Goal: Task Accomplishment & Management: Complete application form

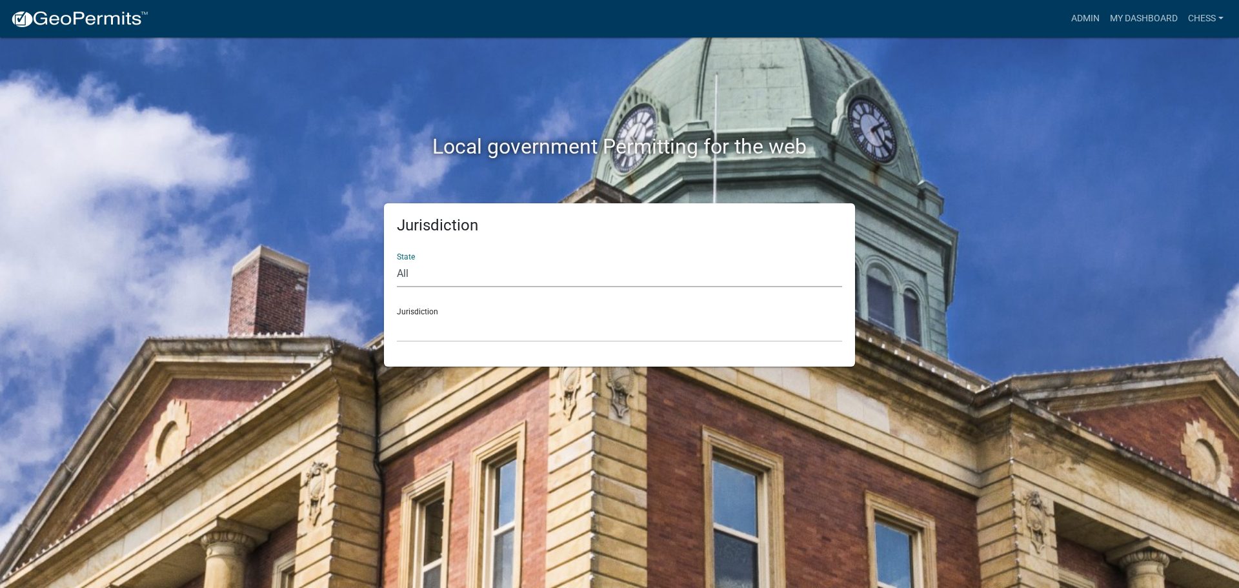
click at [421, 272] on select "All [US_STATE] [US_STATE] [US_STATE] [US_STATE] [US_STATE] [US_STATE] [US_STATE…" at bounding box center [619, 274] width 445 height 26
select select "[US_STATE]"
click at [397, 261] on select "All [US_STATE] [US_STATE] [US_STATE] [US_STATE] [US_STATE] [US_STATE] [US_STATE…" at bounding box center [619, 274] width 445 height 26
click at [421, 308] on div "Jurisdiction [GEOGRAPHIC_DATA], [US_STATE] [GEOGRAPHIC_DATA], [US_STATE] [GEOGR…" at bounding box center [619, 319] width 445 height 45
click at [430, 337] on select "[GEOGRAPHIC_DATA], [US_STATE] [GEOGRAPHIC_DATA], [US_STATE] [GEOGRAPHIC_DATA], …" at bounding box center [619, 329] width 445 height 26
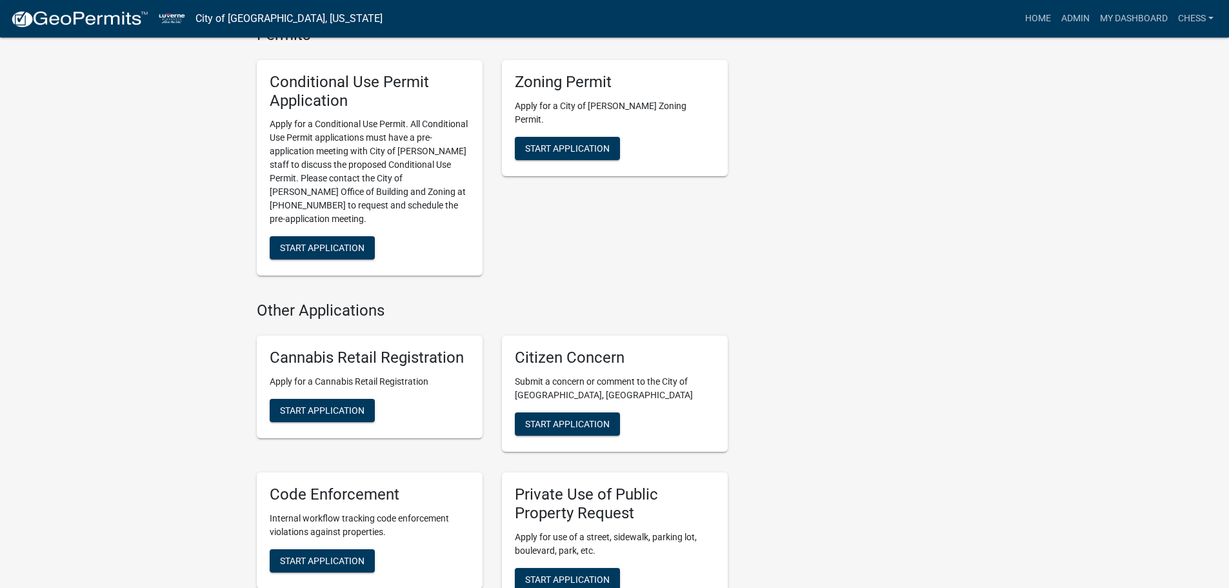
scroll to position [645, 0]
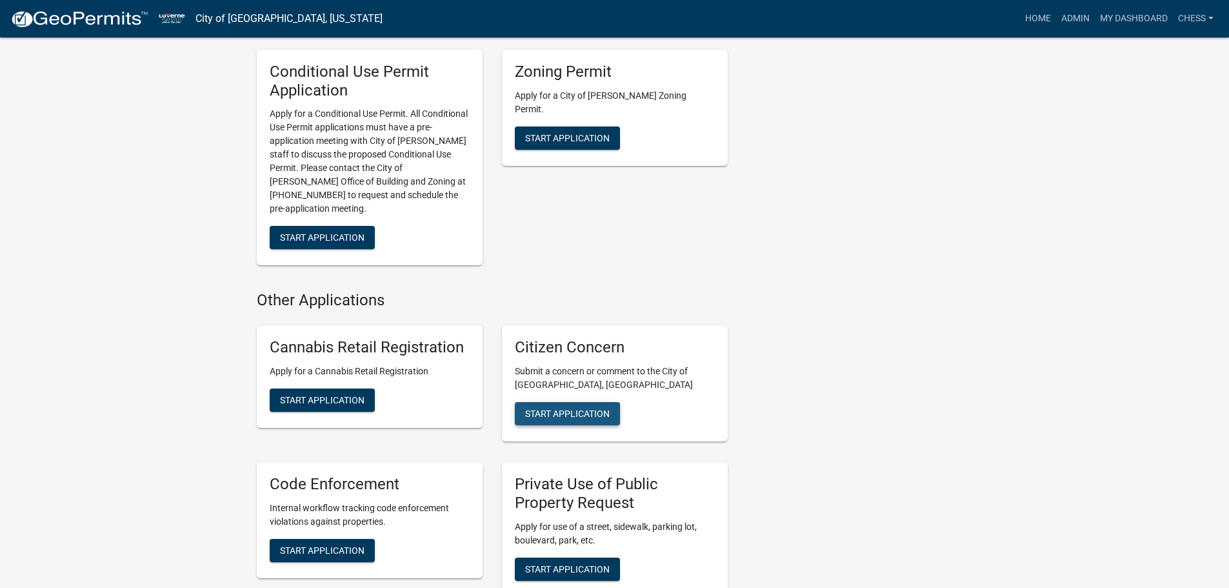
click at [569, 408] on span "Start Application" at bounding box center [567, 413] width 85 height 10
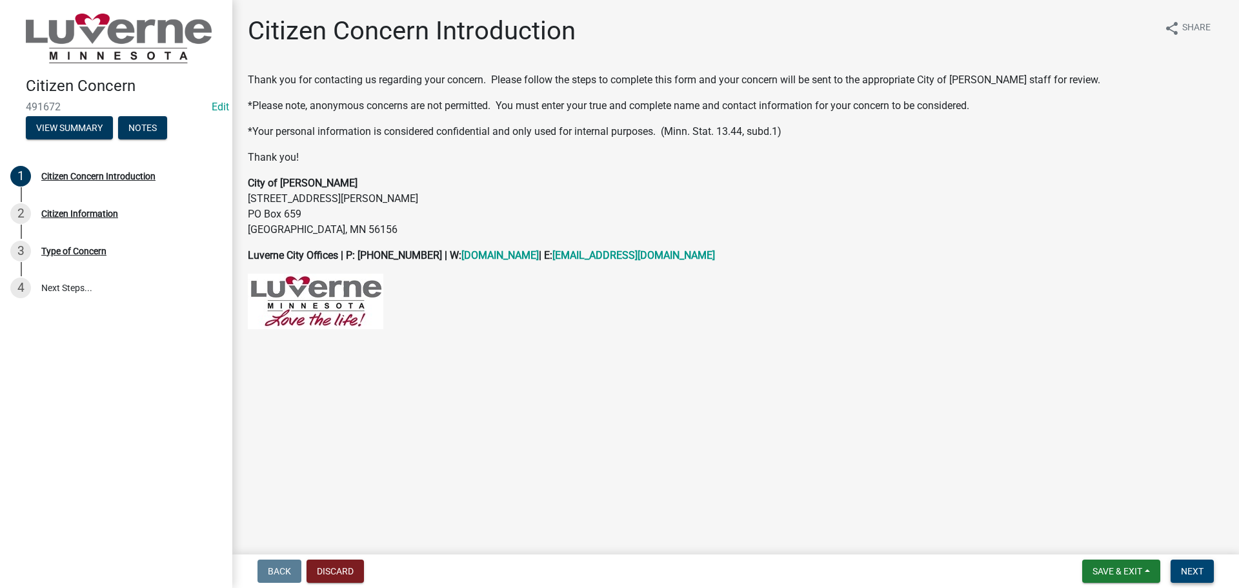
click at [1200, 568] on span "Next" at bounding box center [1192, 571] width 23 height 10
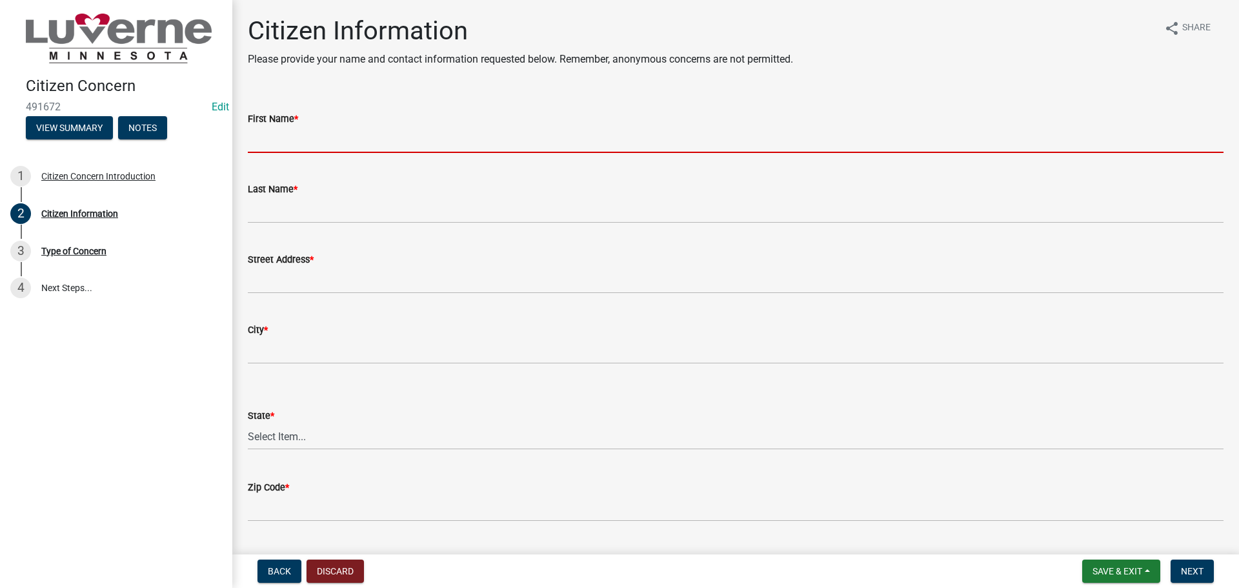
click at [293, 147] on input "First Name *" at bounding box center [736, 139] width 976 height 26
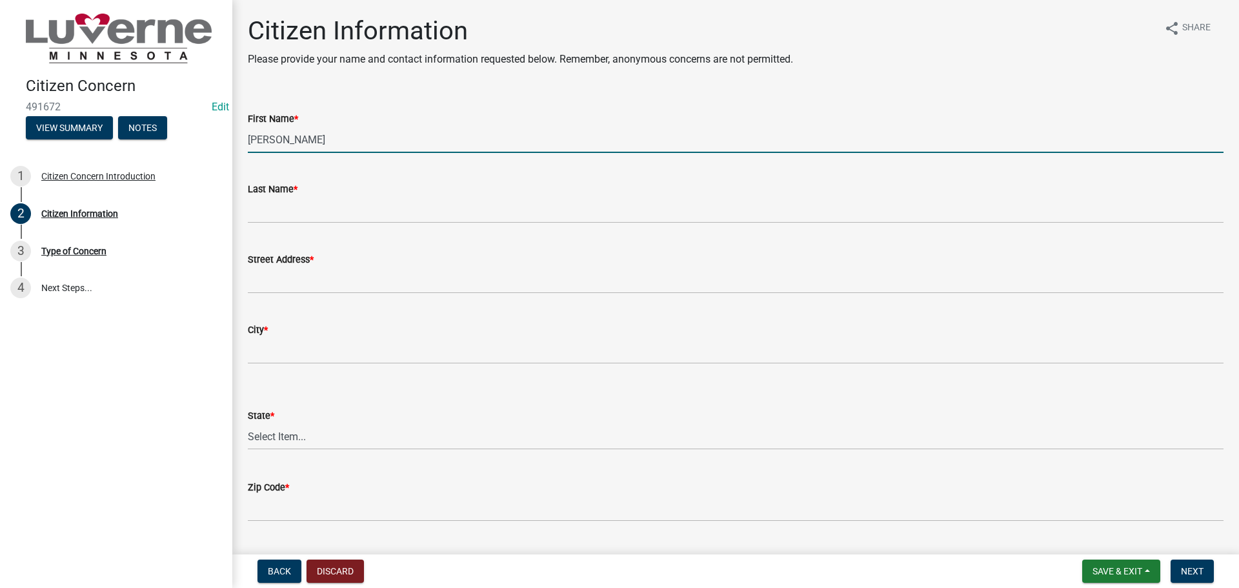
type input "[PERSON_NAME]"
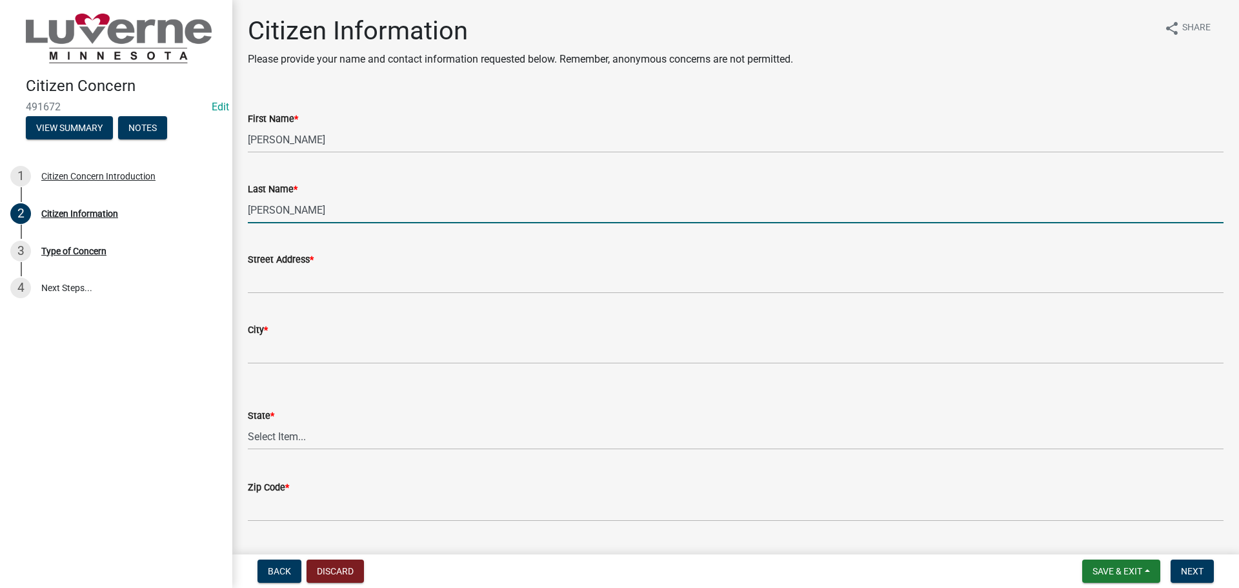
type input "[PERSON_NAME]"
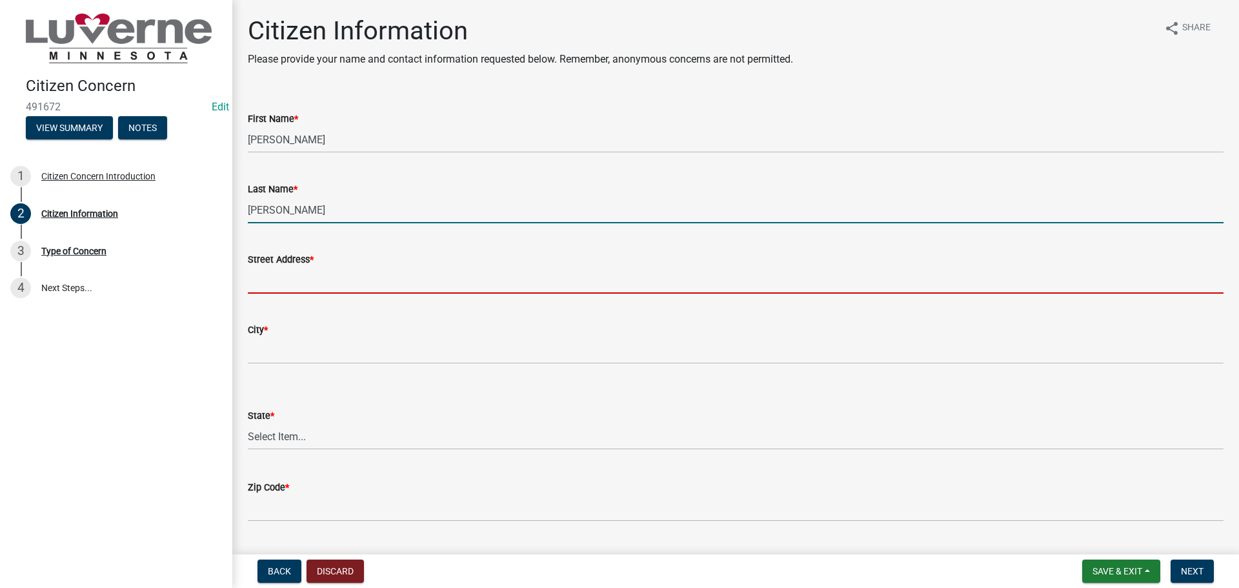
click at [325, 287] on input "Street Address *" at bounding box center [736, 280] width 976 height 26
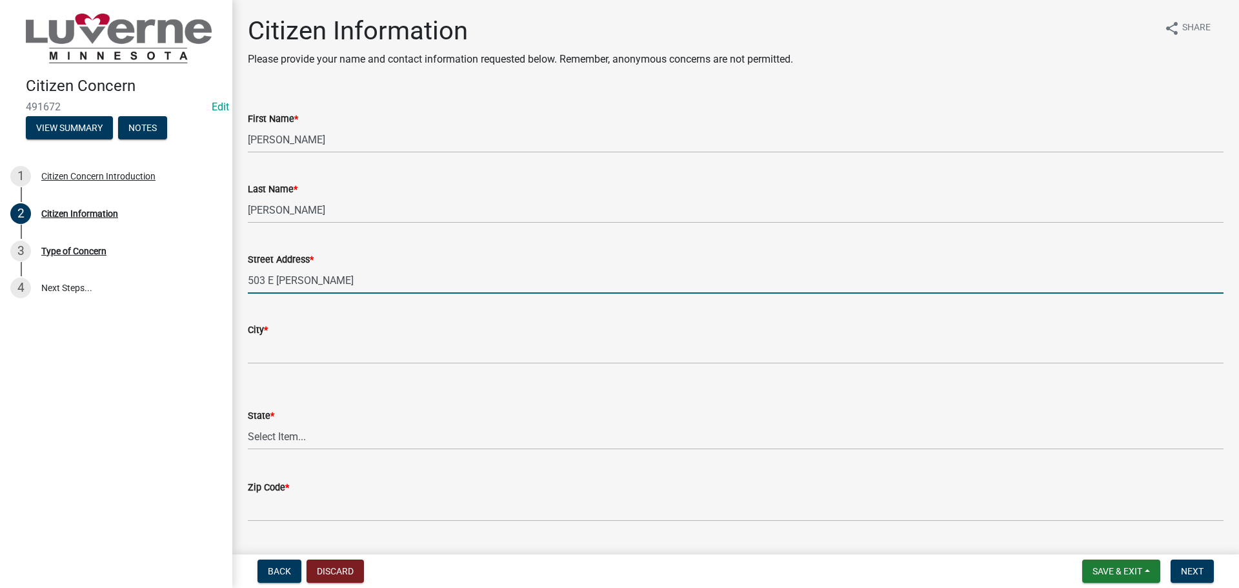
type input "503 E [PERSON_NAME]"
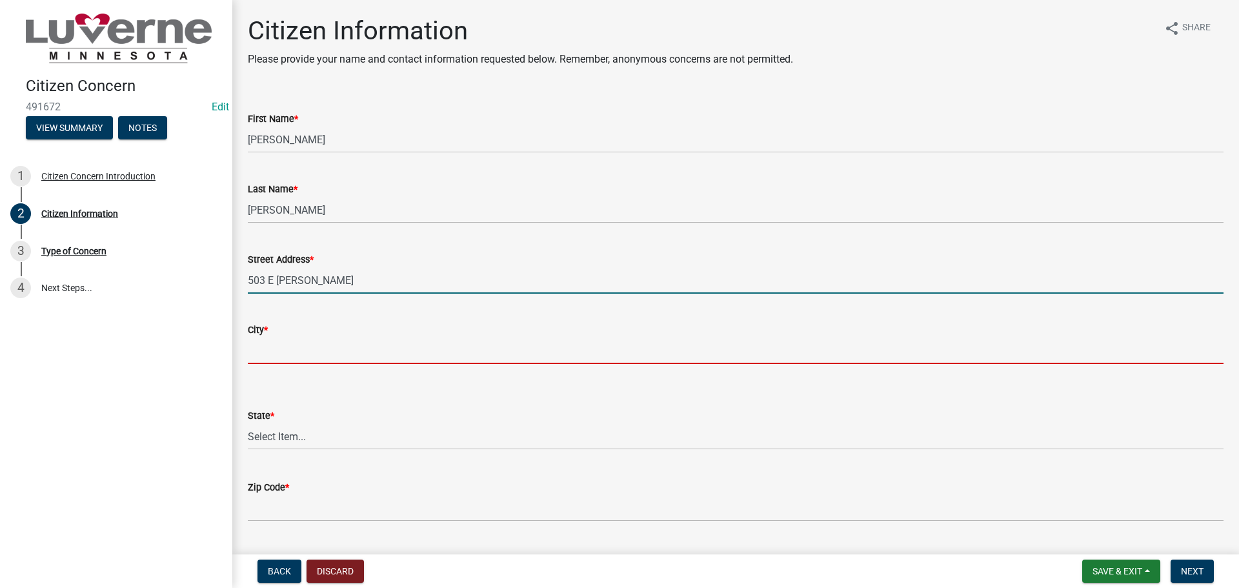
click at [251, 350] on input "City *" at bounding box center [736, 351] width 976 height 26
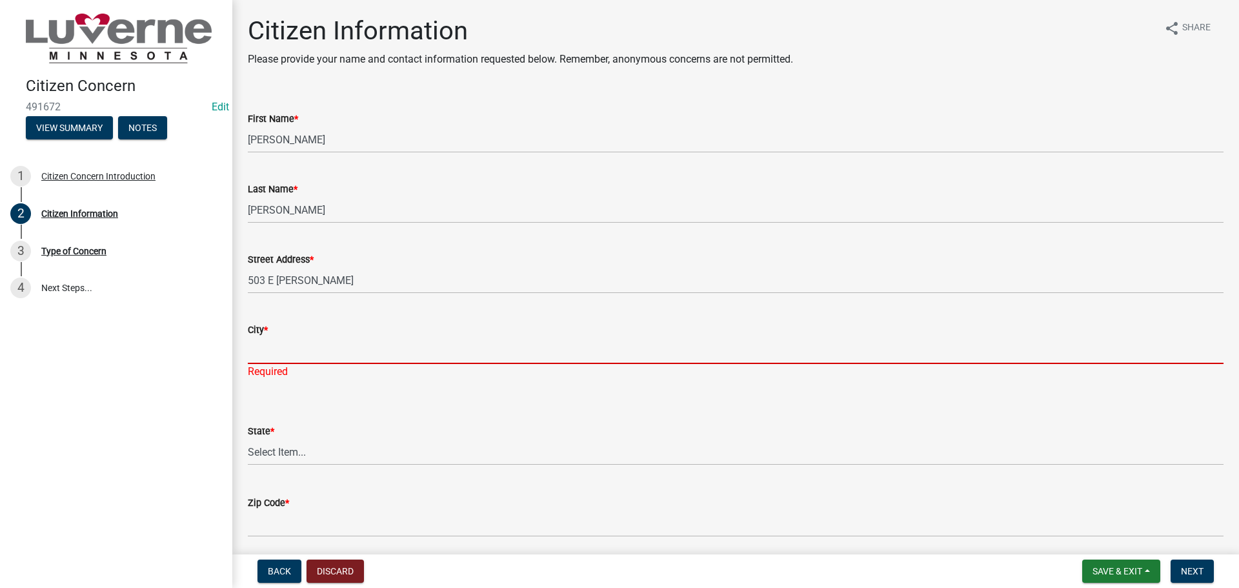
click at [269, 354] on input "City *" at bounding box center [736, 351] width 976 height 26
type input "[PERSON_NAME]"
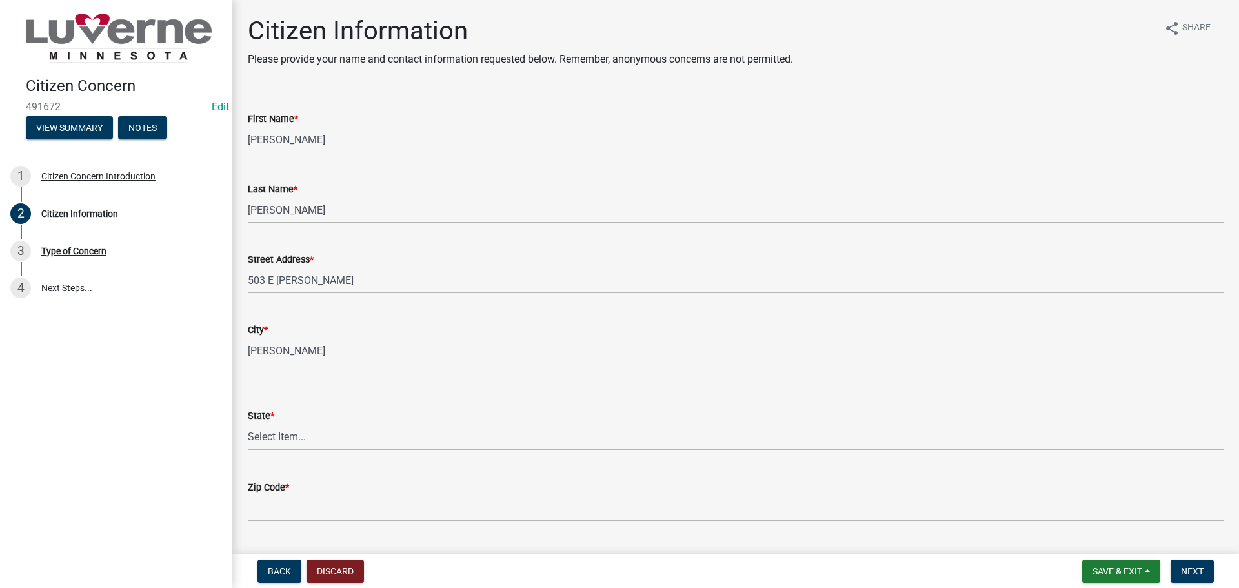
click at [283, 452] on wm-data-entity-input "State * Select Item... AL AK AZ AR CA CO CT DE FL [GEOGRAPHIC_DATA] HI ID IL IN…" at bounding box center [736, 417] width 976 height 87
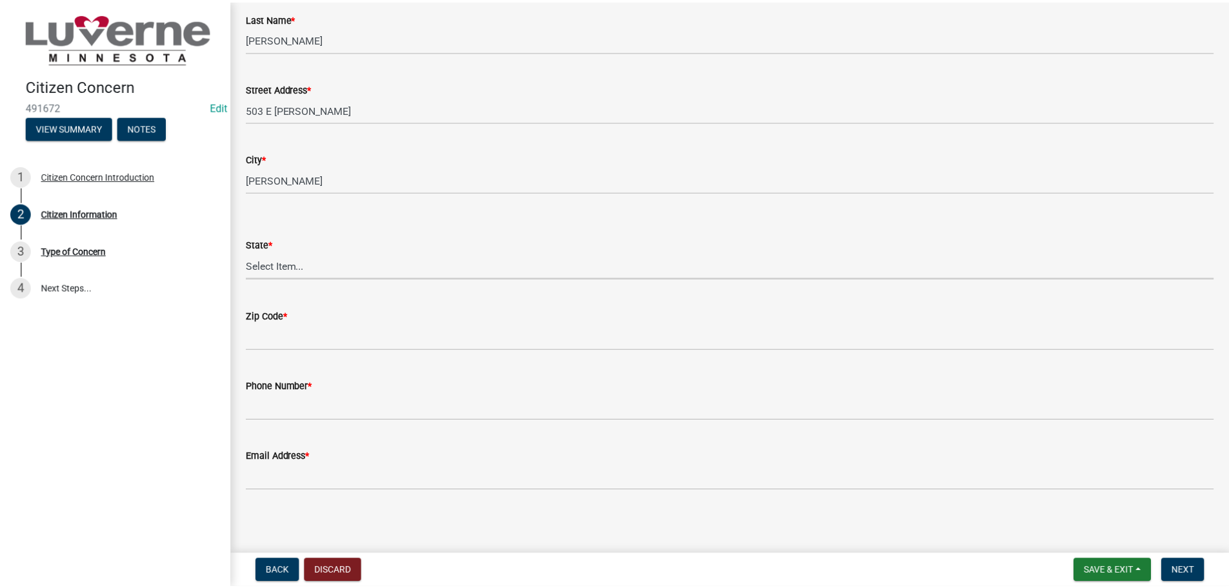
scroll to position [174, 0]
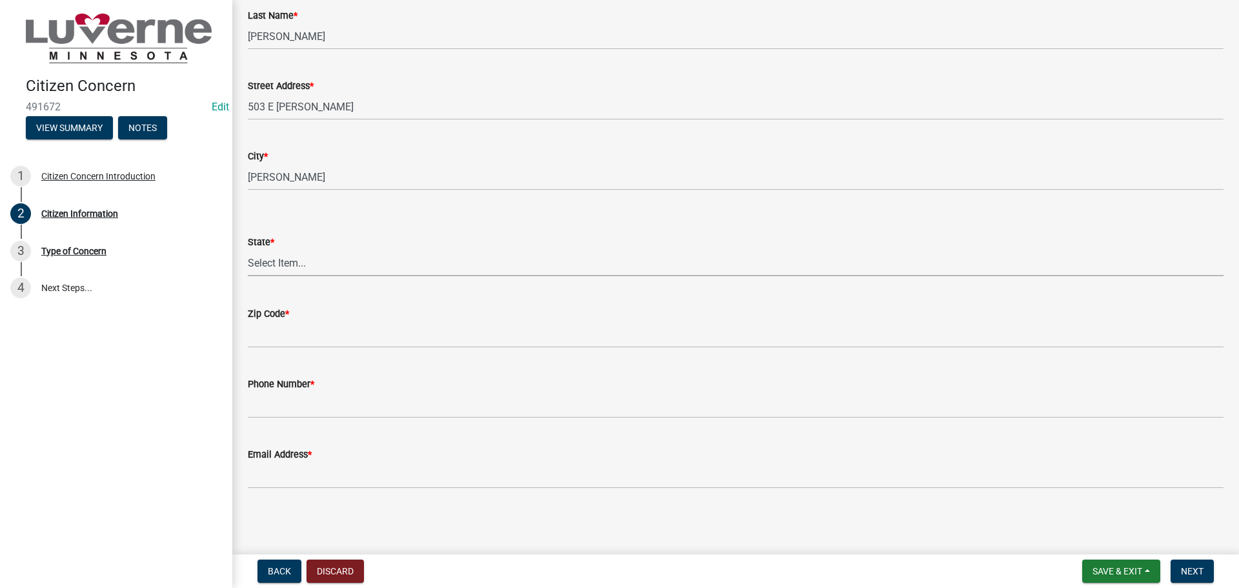
click at [266, 260] on select "Select Item... AL AK AZ AR CA CO CT DE FL [GEOGRAPHIC_DATA] HI ID IL IN IA [GEO…" at bounding box center [736, 263] width 976 height 26
click at [248, 250] on select "Select Item... AL AK AZ AR CA CO CT DE FL [GEOGRAPHIC_DATA] HI ID IL IN IA [GEO…" at bounding box center [736, 263] width 976 height 26
select select "8c50745b-f129-4347-8fd3-6ec1b83df8fc"
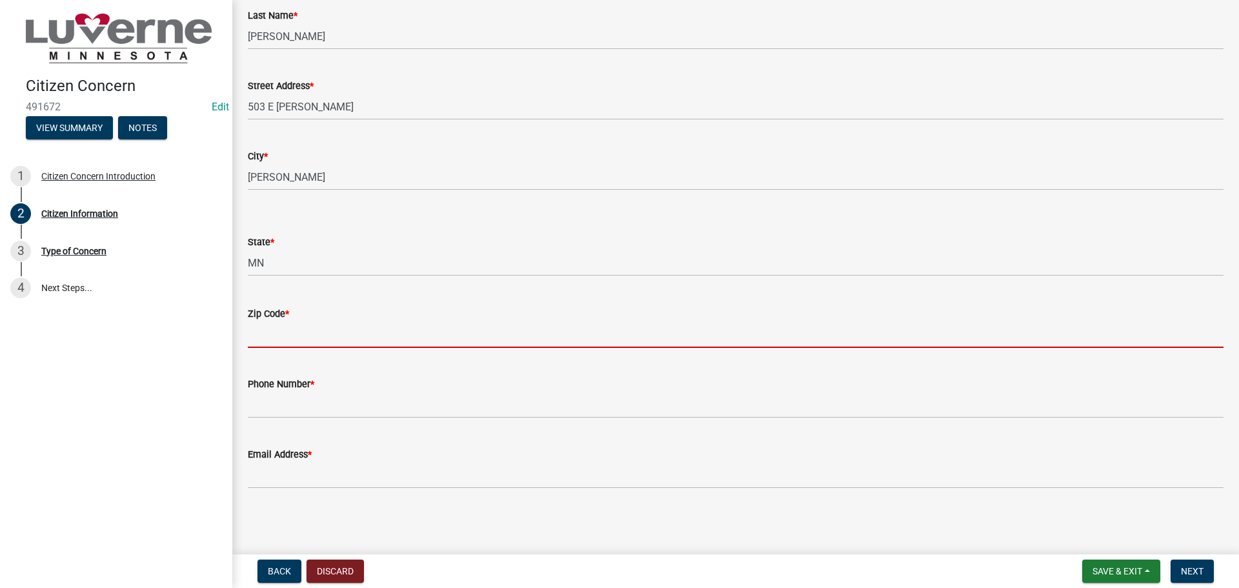
click at [276, 338] on input "Zip Code *" at bounding box center [736, 334] width 976 height 26
type input "56156"
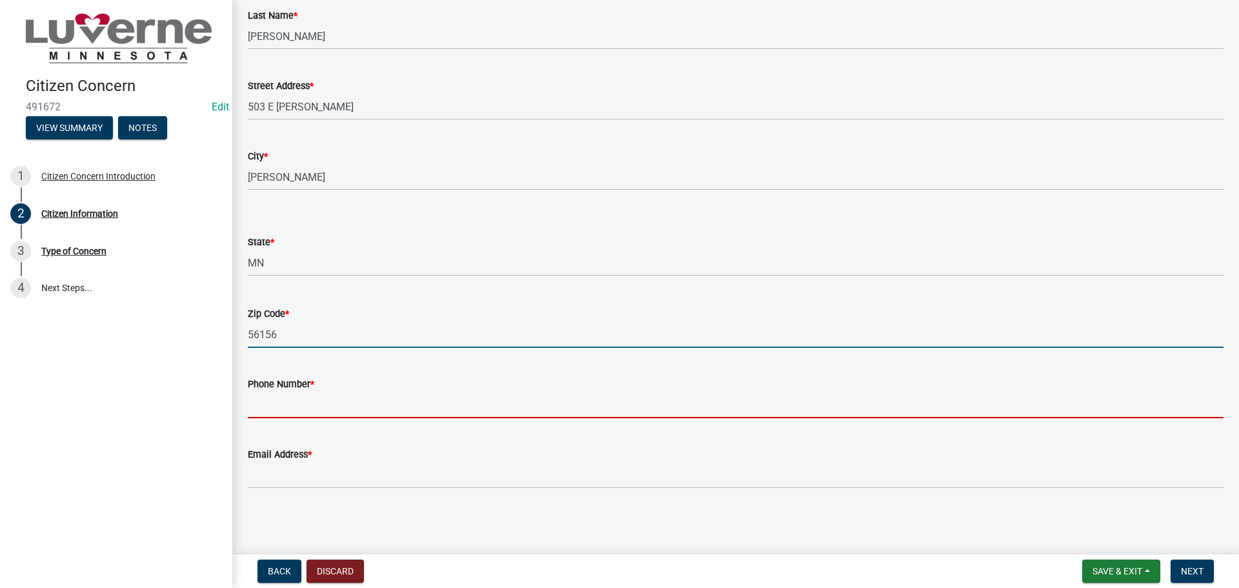
click at [275, 410] on input "Phone Number *" at bounding box center [736, 405] width 976 height 26
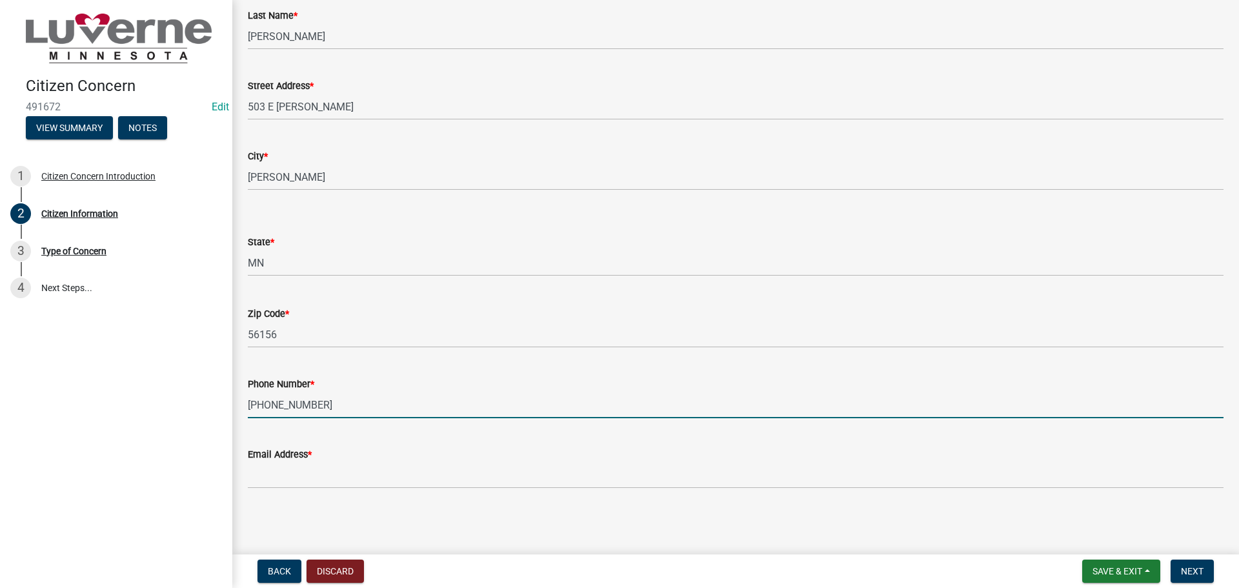
type input "[PHONE_NUMBER]"
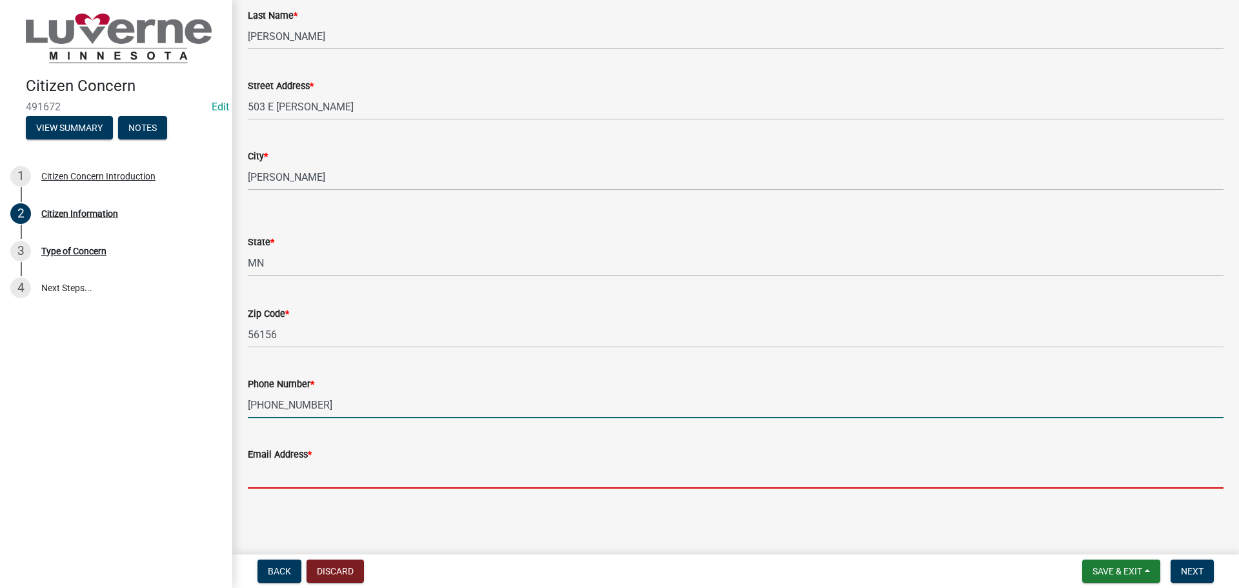
click at [267, 477] on input "Email Address *" at bounding box center [736, 475] width 976 height 26
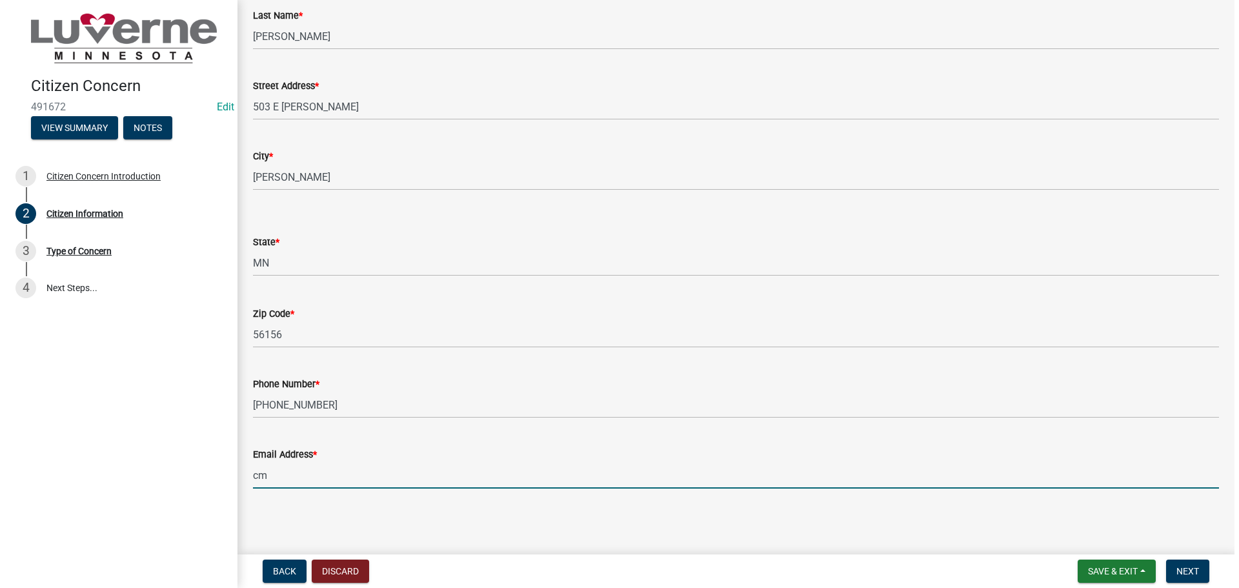
scroll to position [0, 0]
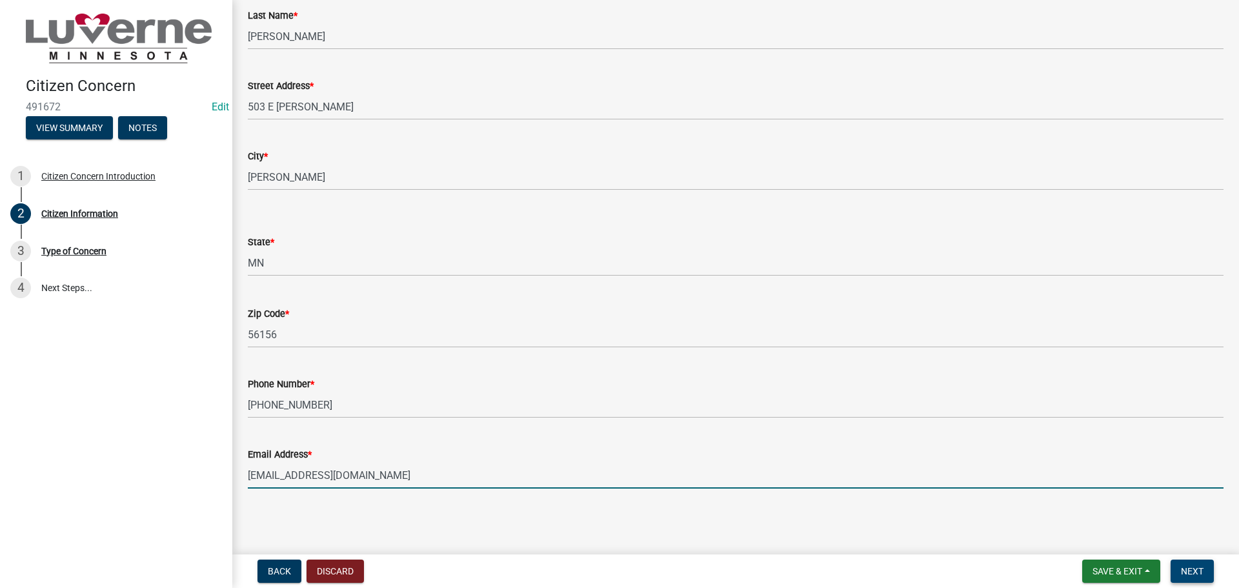
type input "[EMAIL_ADDRESS][DOMAIN_NAME]"
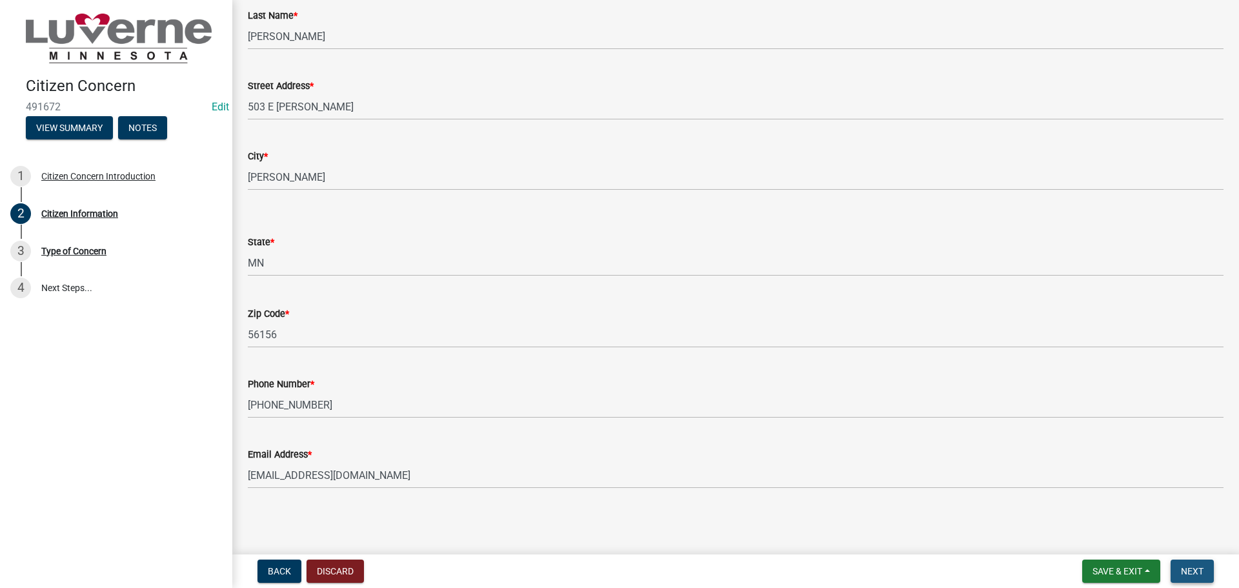
click at [1190, 570] on span "Next" at bounding box center [1192, 571] width 23 height 10
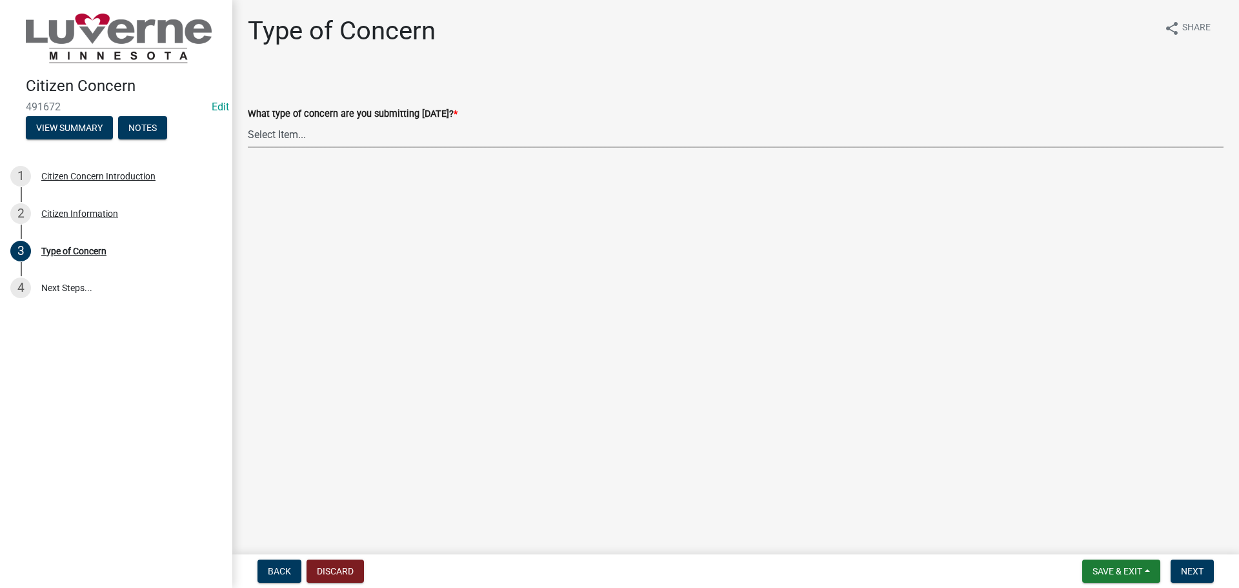
click at [276, 136] on select "Select Item... General Concern or Feedback Specific Parcel/Address or Other Pro…" at bounding box center [736, 134] width 976 height 26
click at [248, 121] on select "Select Item... General Concern or Feedback Specific Parcel/Address or Other Pro…" at bounding box center [736, 134] width 976 height 26
select select "d576af00-52ec-4945-b76d-b4e3ff7968d8"
click at [1194, 573] on span "Next" at bounding box center [1192, 571] width 23 height 10
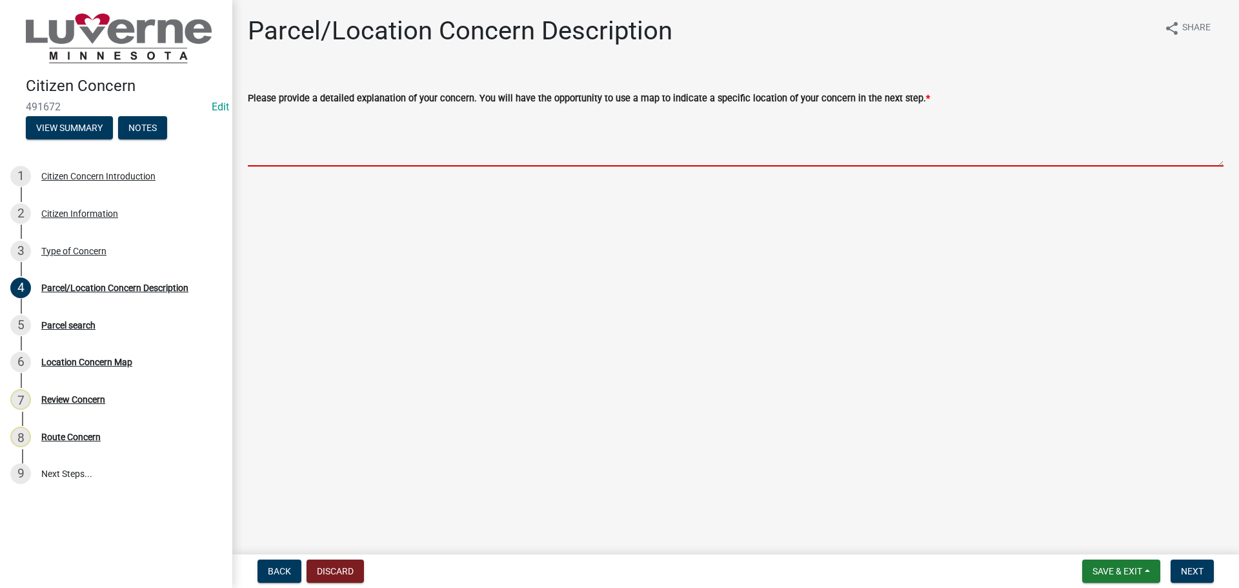
click at [267, 123] on textarea "Please provide a detailed explanation of your concern. You will have the opport…" at bounding box center [736, 136] width 976 height 61
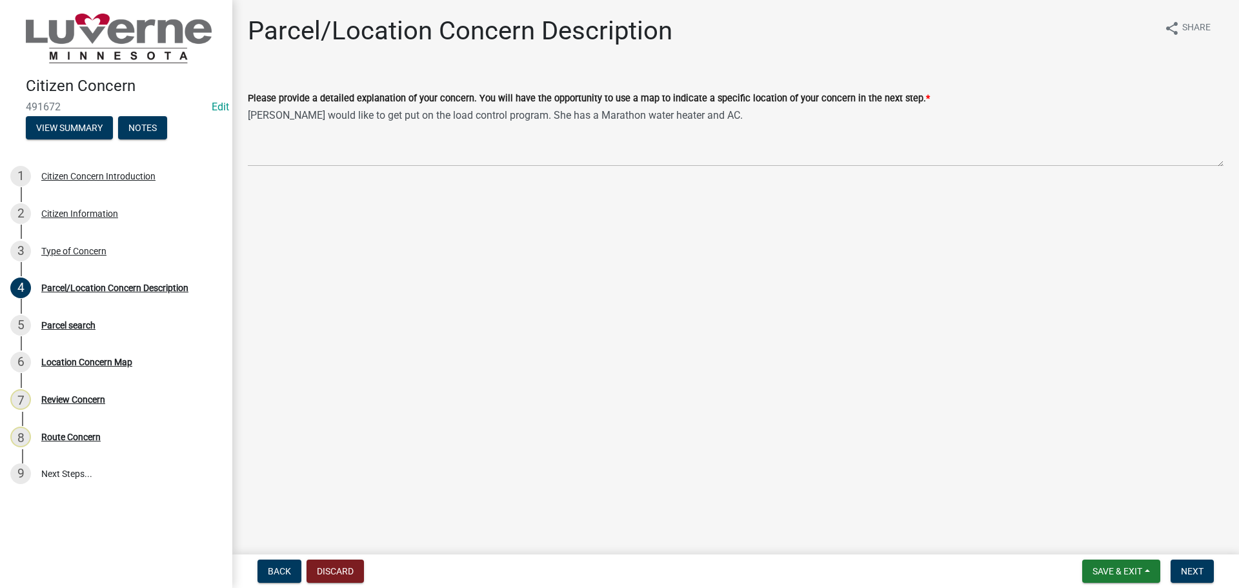
click at [850, 32] on div "Parcel/Location Concern Description share Share" at bounding box center [736, 35] width 976 height 41
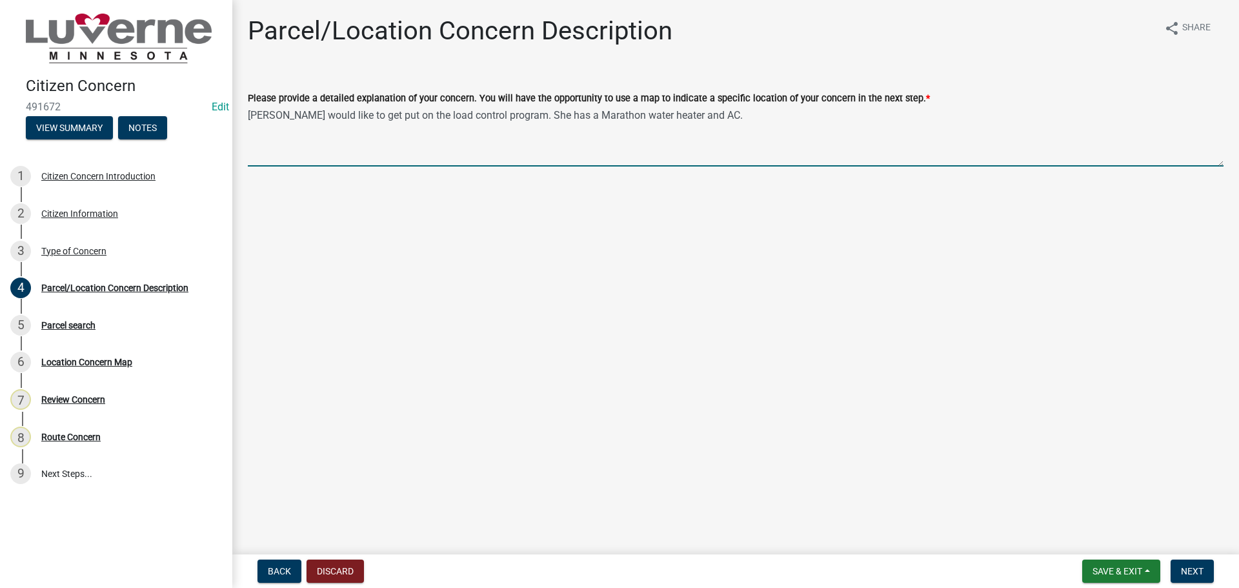
click at [397, 115] on textarea "[PERSON_NAME] would like to get put on the load control program. She has a Mara…" at bounding box center [736, 136] width 976 height 61
click at [438, 116] on textarea "[PERSON_NAME] would like to have a load control program. She has a Marathon wat…" at bounding box center [736, 136] width 976 height 61
click at [465, 112] on textarea "[PERSON_NAME] would like to have a load control meterinstalled . She has a Mara…" at bounding box center [736, 136] width 976 height 61
click at [723, 112] on textarea "[PERSON_NAME] would like to have a load control meter installed . She has a Mar…" at bounding box center [736, 136] width 976 height 61
click at [509, 114] on textarea "[PERSON_NAME] would like to have a load control meter installed . She has a Mar…" at bounding box center [736, 136] width 976 height 61
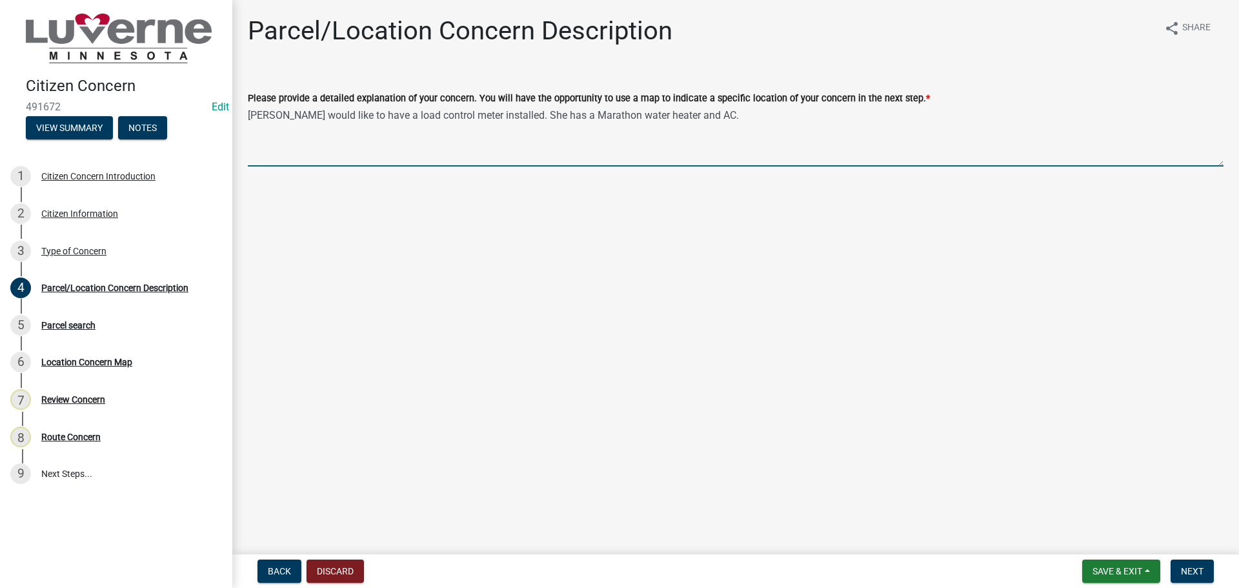
click at [720, 112] on textarea "[PERSON_NAME] would like to have a load control meter installed. She has a Mara…" at bounding box center [736, 136] width 976 height 61
type textarea "[PERSON_NAME] would like to have a load control meter installed. She has a Mara…"
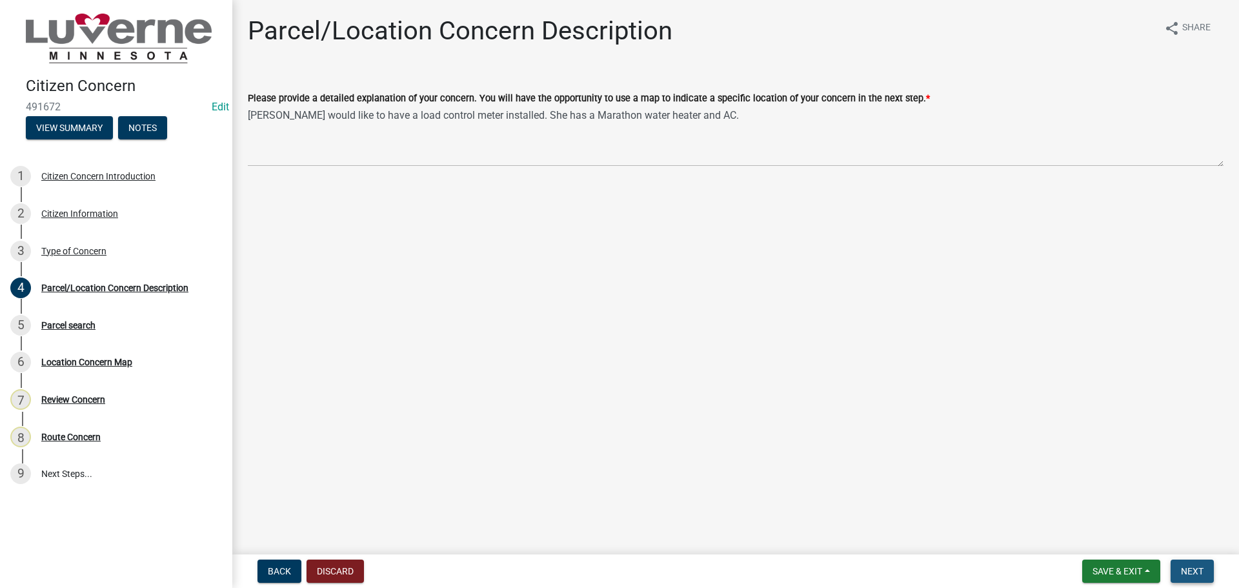
click at [1194, 574] on span "Next" at bounding box center [1192, 571] width 23 height 10
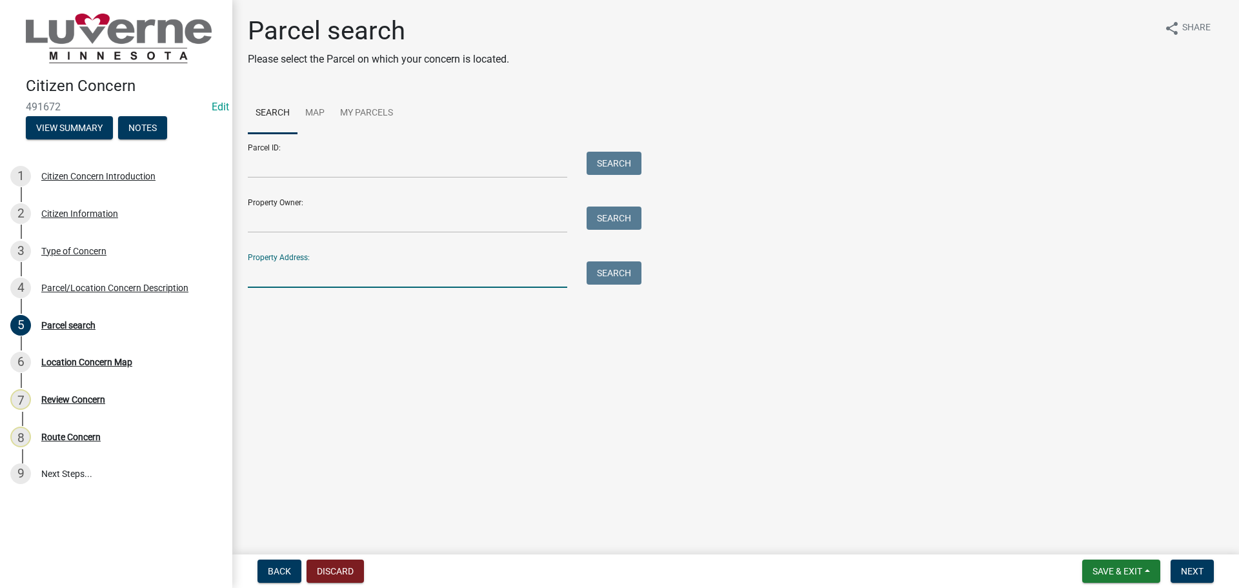
click at [287, 279] on input "Property Address:" at bounding box center [407, 274] width 319 height 26
type input "503 E [PERSON_NAME]"
click at [615, 274] on button "Search" at bounding box center [614, 272] width 55 height 23
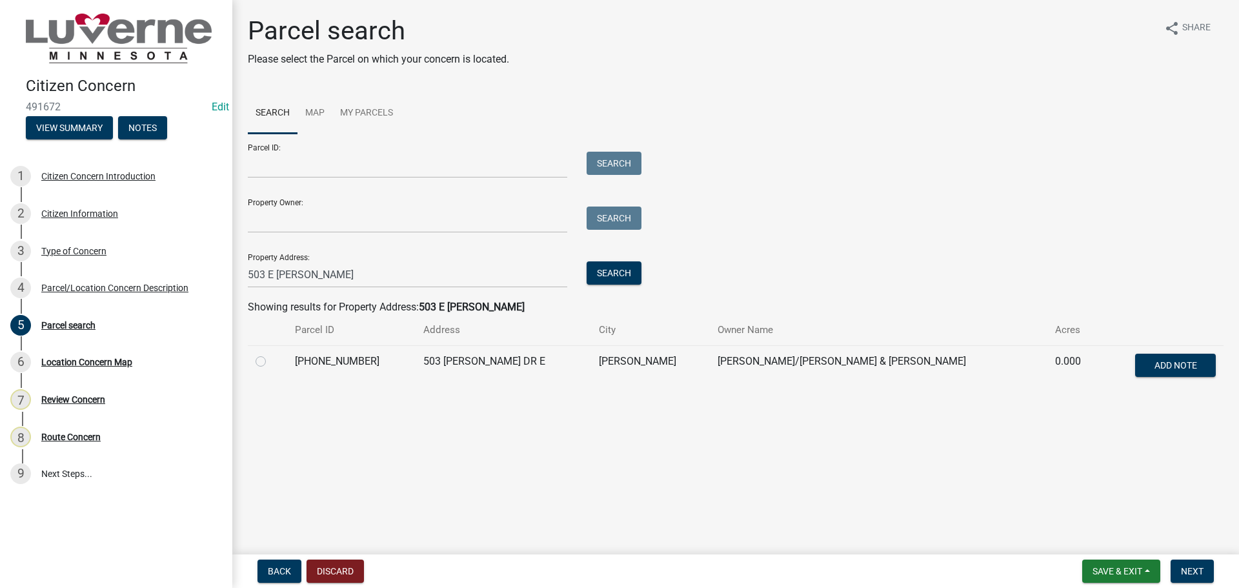
click at [271, 354] on label at bounding box center [271, 354] width 0 height 0
click at [271, 360] on input "radio" at bounding box center [275, 358] width 8 height 8
radio input "true"
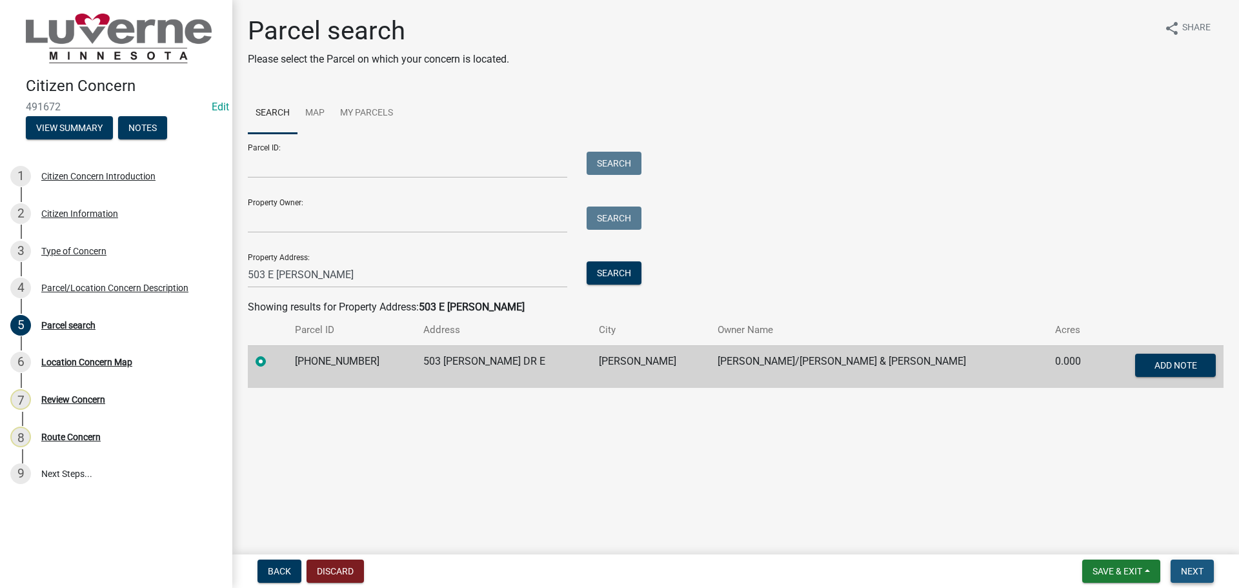
click at [1202, 571] on span "Next" at bounding box center [1192, 571] width 23 height 10
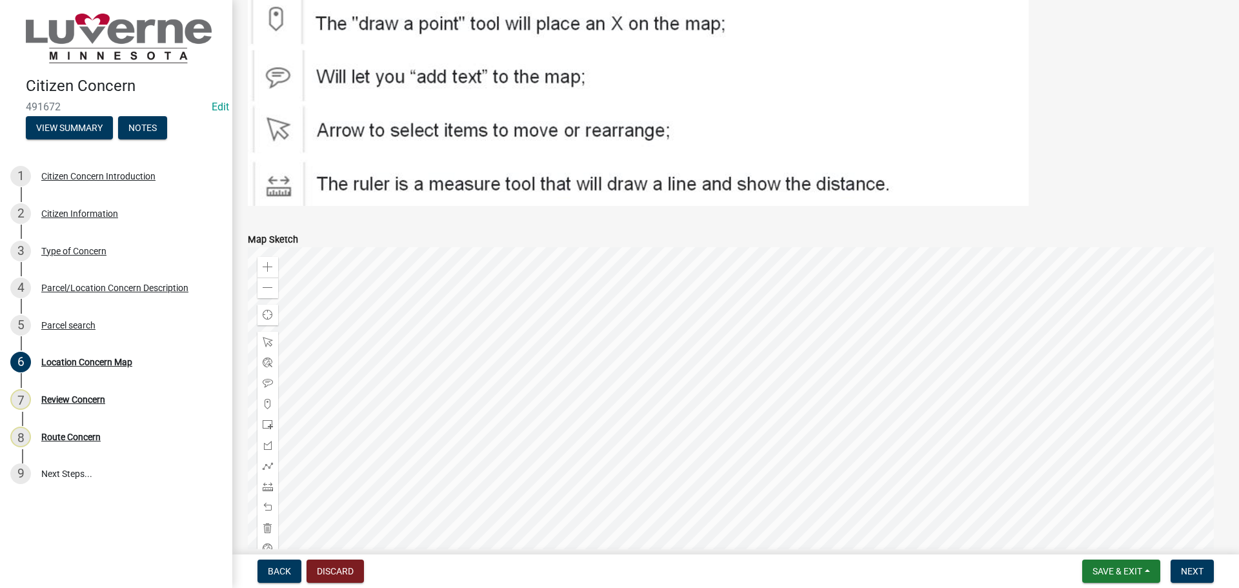
scroll to position [194, 0]
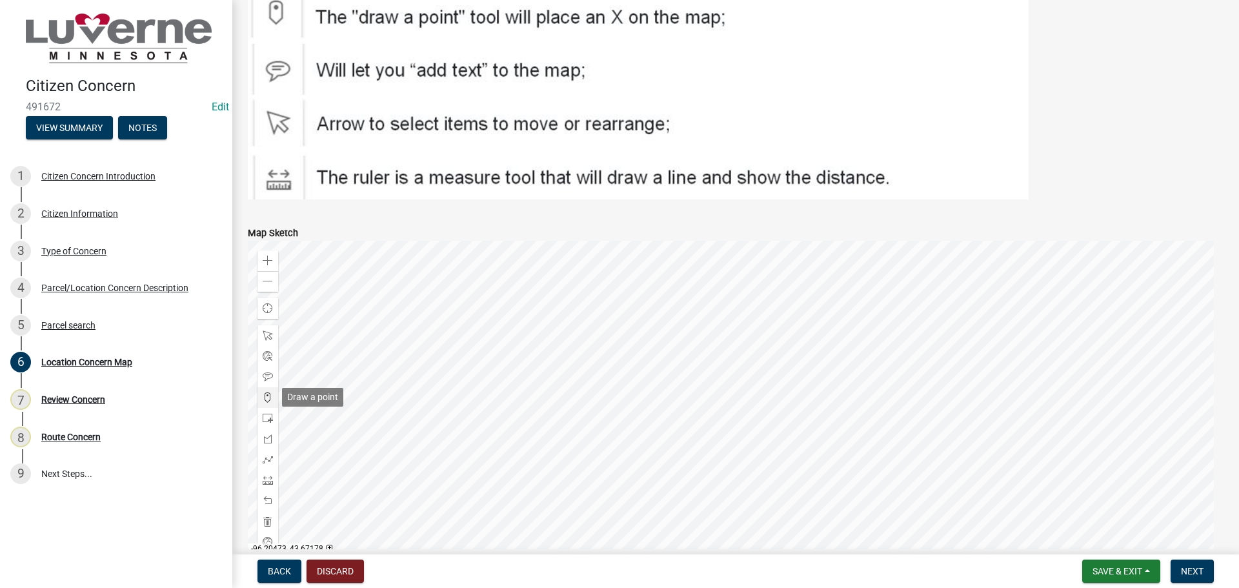
click at [268, 396] on span at bounding box center [268, 397] width 10 height 10
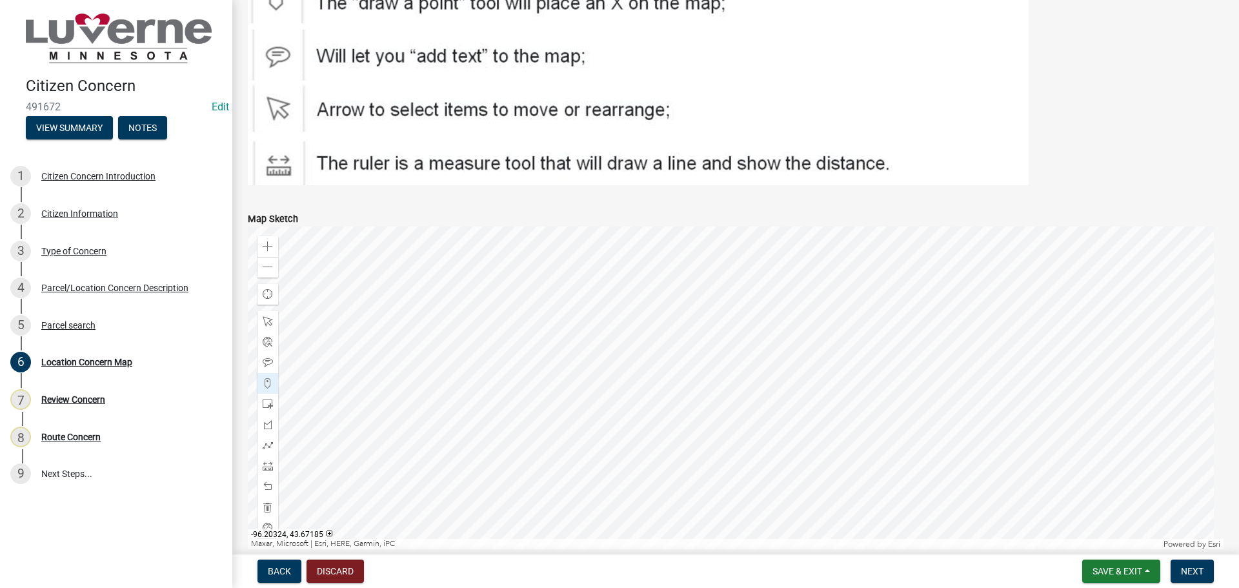
click at [703, 363] on div at bounding box center [736, 388] width 976 height 323
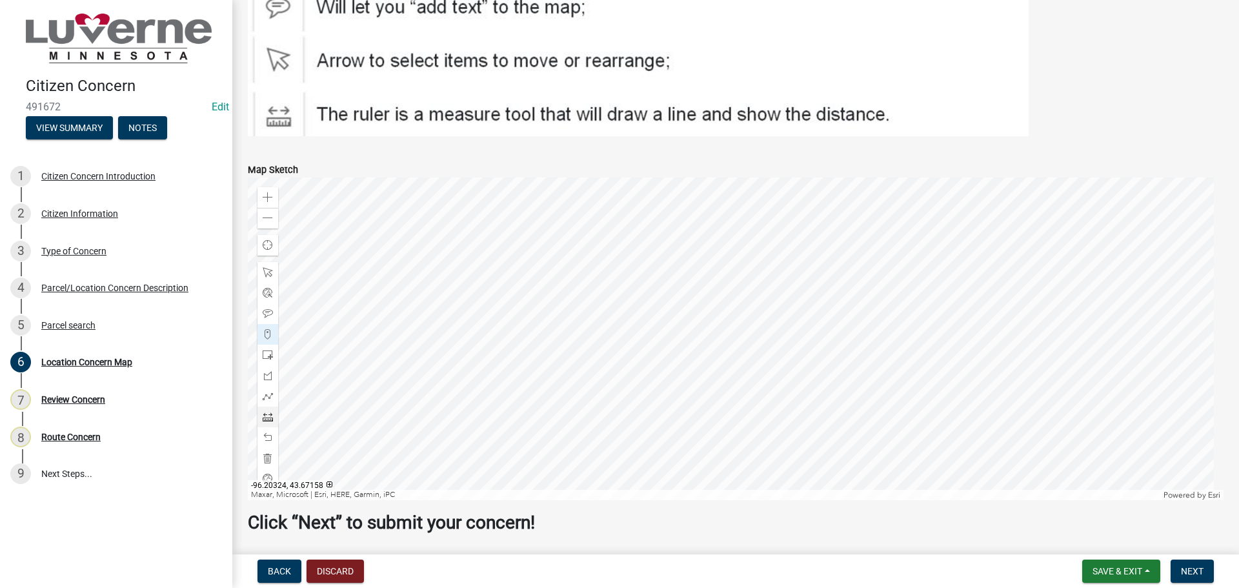
scroll to position [301, 0]
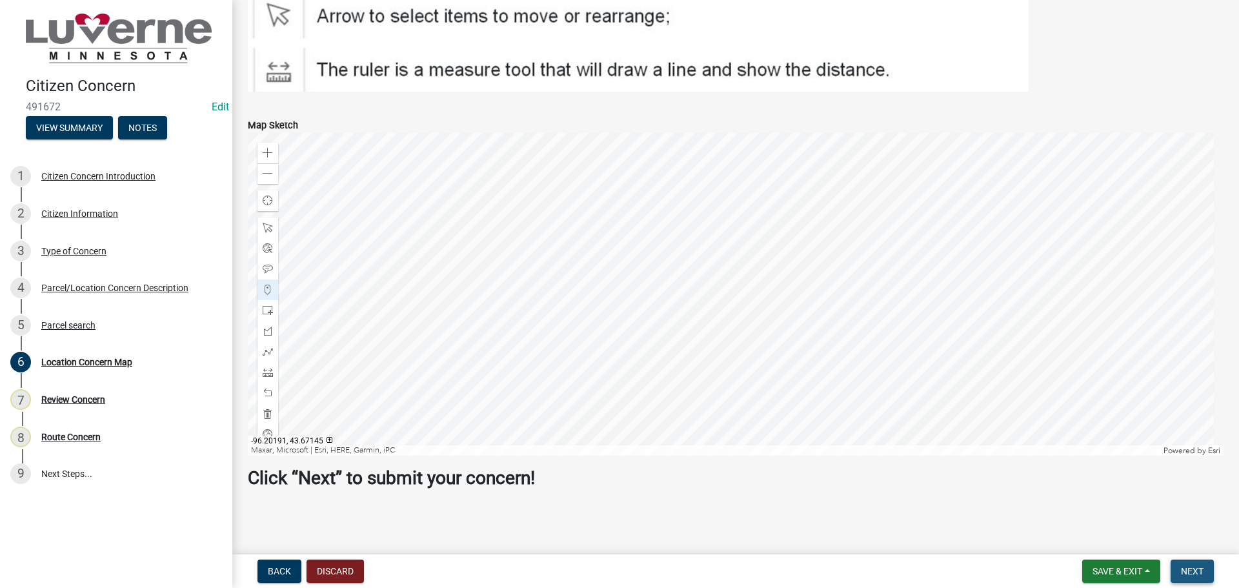
click at [1195, 567] on span "Next" at bounding box center [1192, 571] width 23 height 10
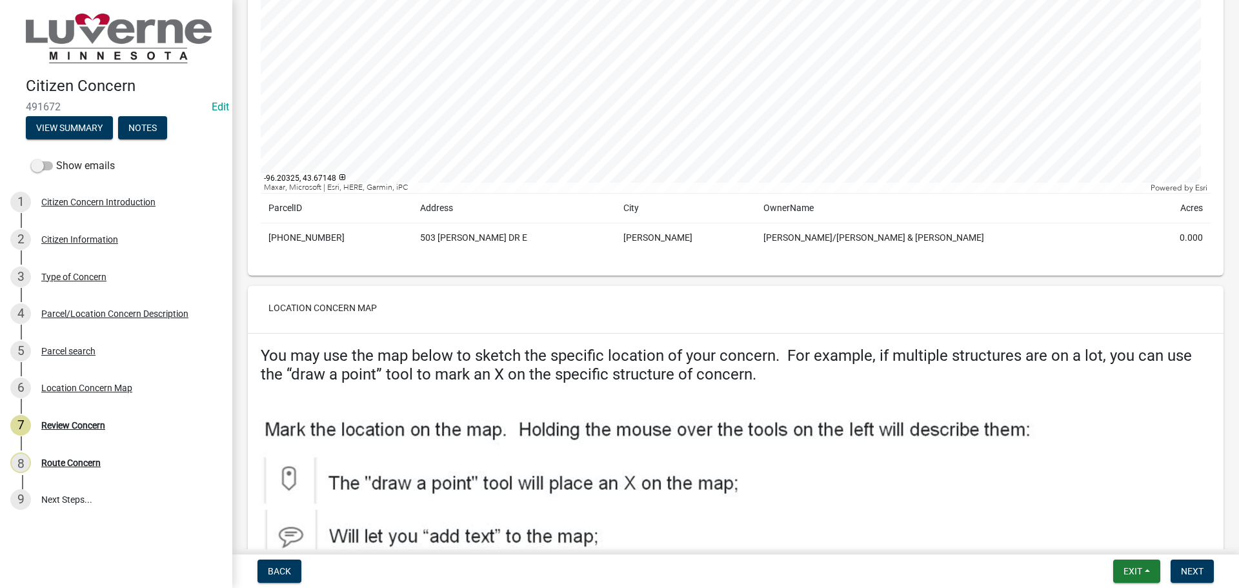
scroll to position [1291, 0]
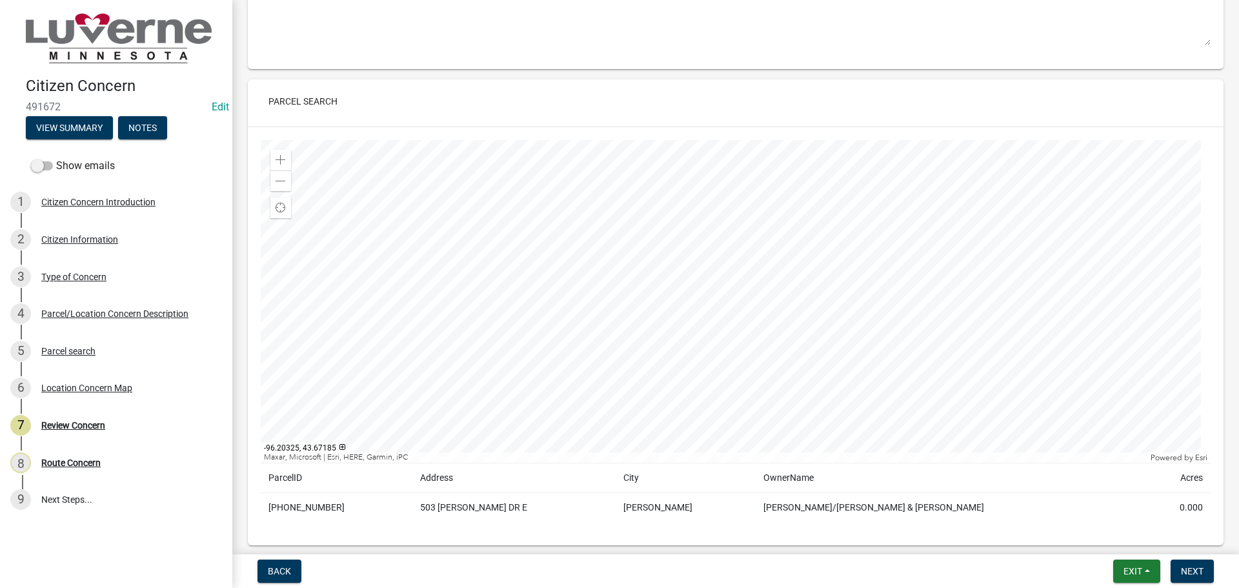
click at [699, 275] on div at bounding box center [736, 301] width 950 height 323
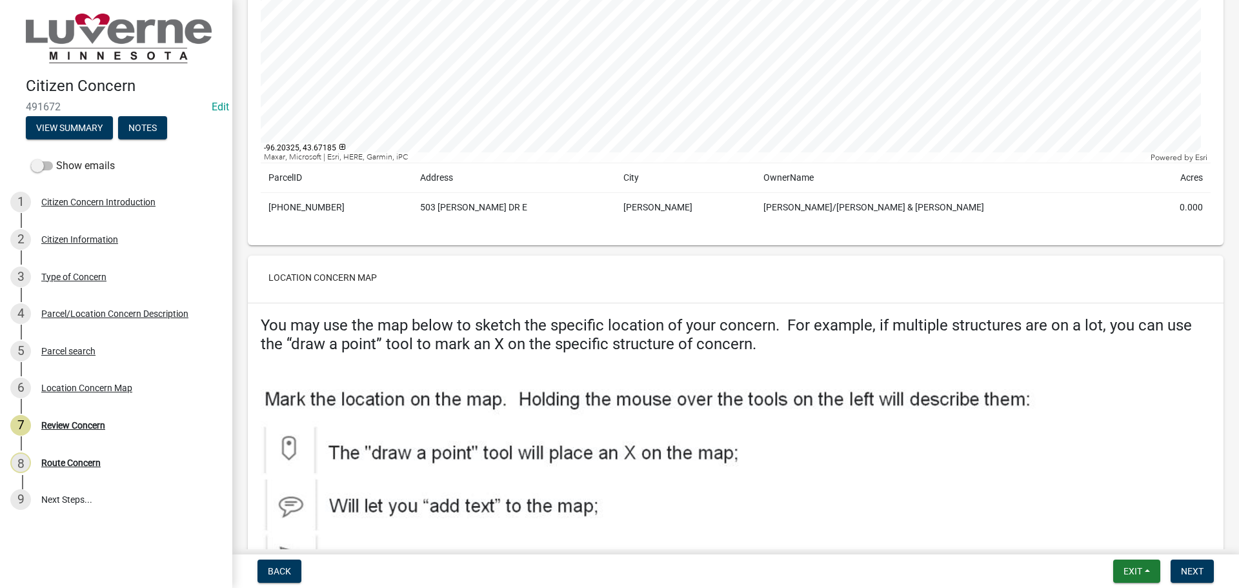
scroll to position [1613, 0]
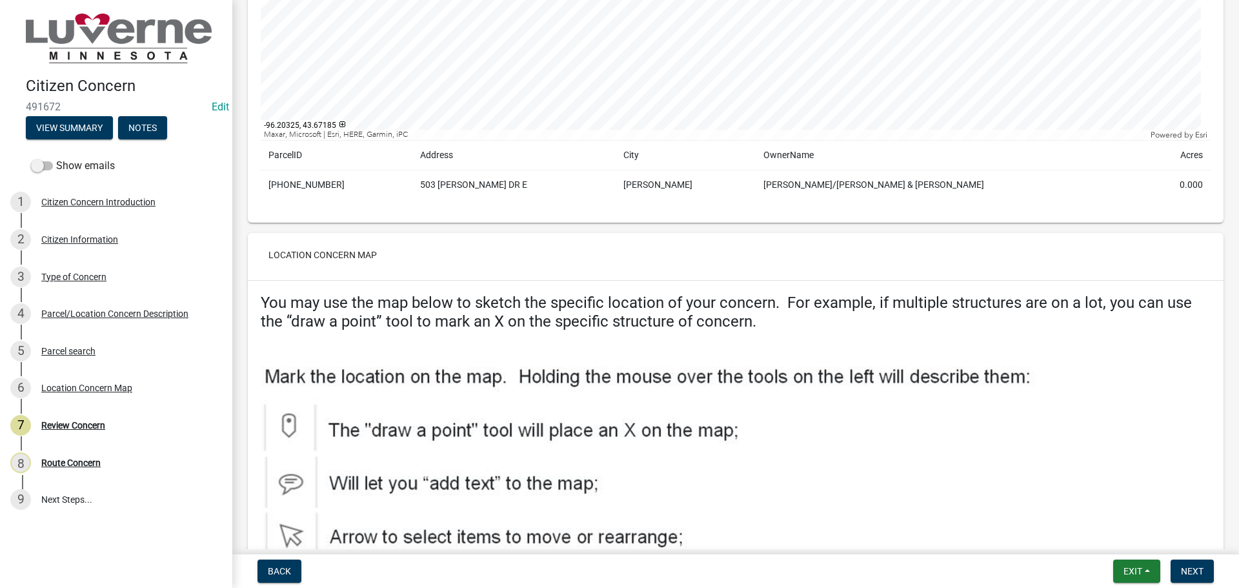
click at [290, 425] on img at bounding box center [651, 486] width 781 height 252
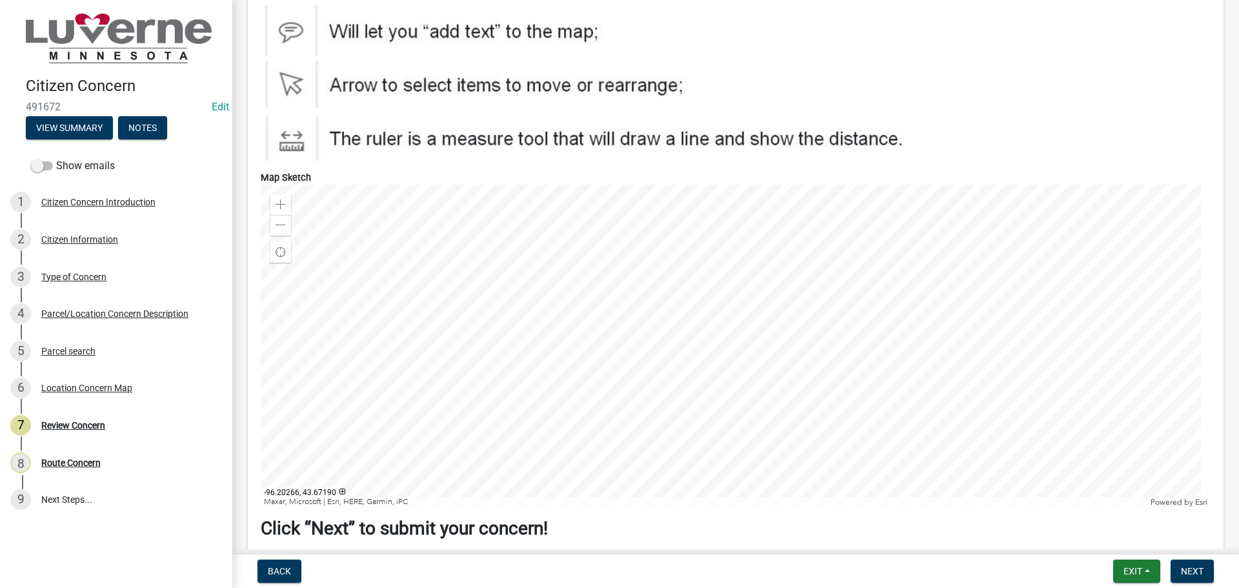
scroll to position [2128, 0]
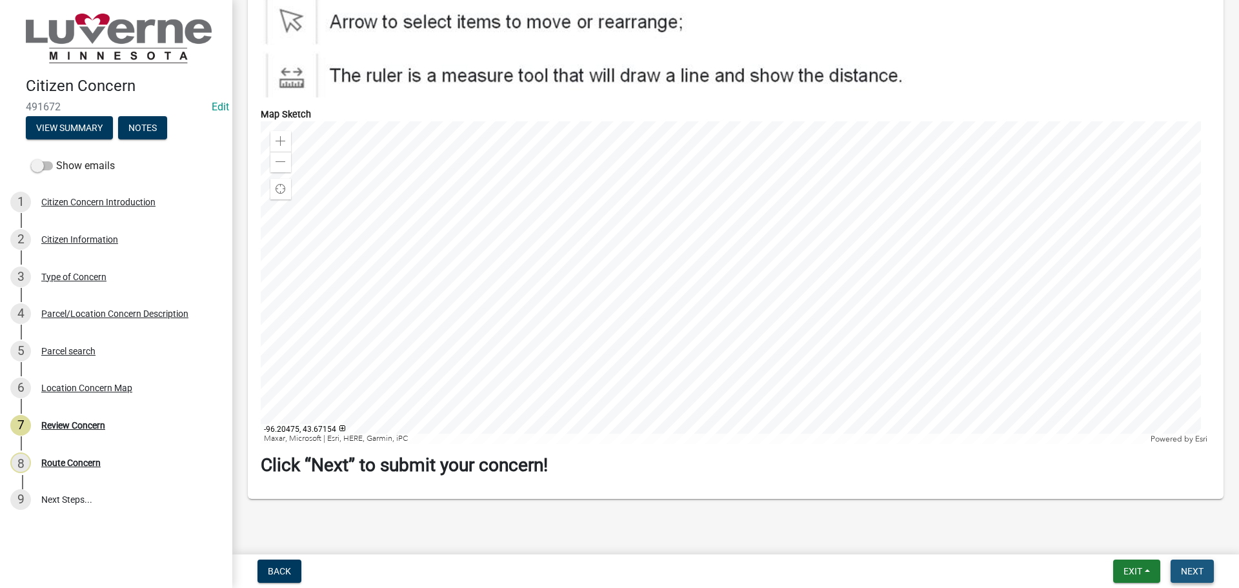
click at [1193, 570] on span "Next" at bounding box center [1192, 571] width 23 height 10
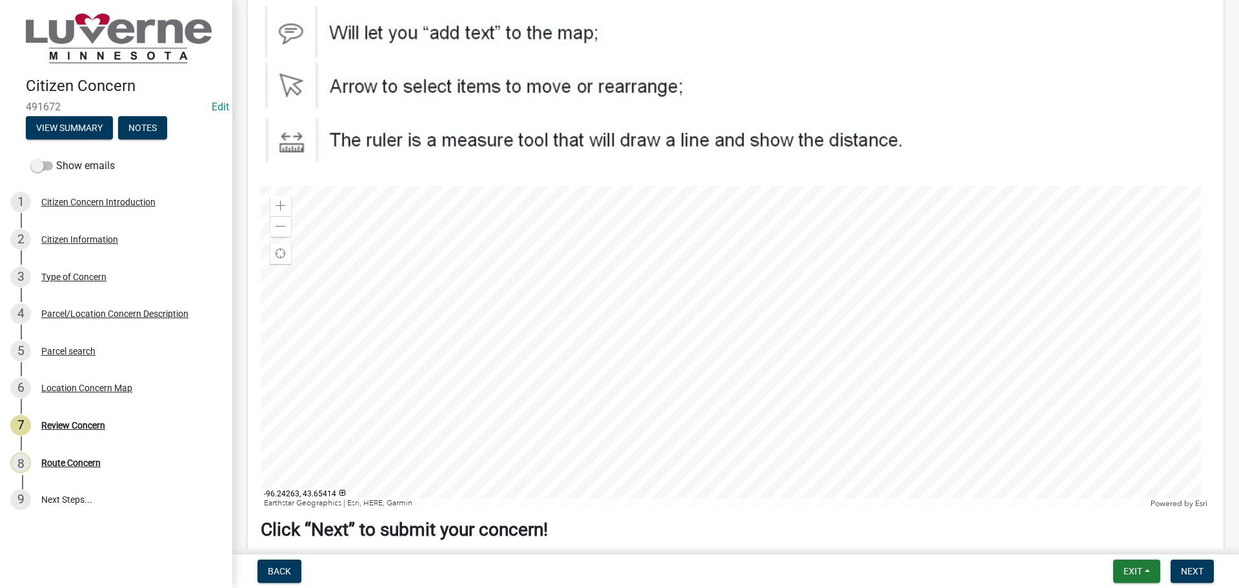
scroll to position [1760, 0]
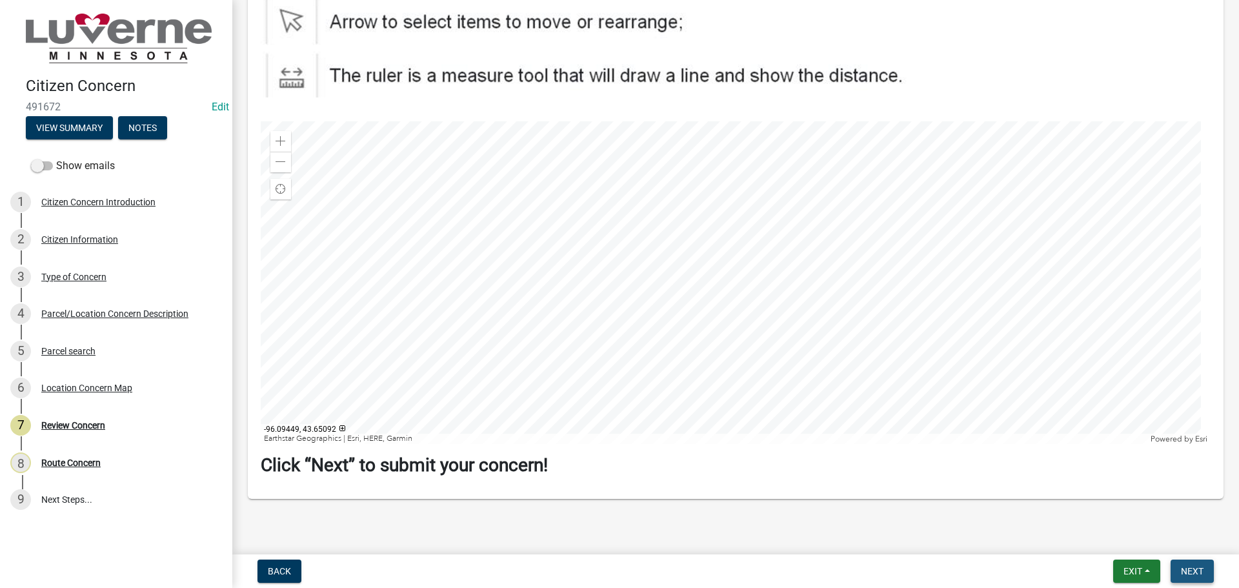
click at [1193, 572] on span "Next" at bounding box center [1192, 571] width 23 height 10
click at [1147, 571] on button "Exit" at bounding box center [1136, 570] width 47 height 23
click at [1094, 535] on button "Save & Exit" at bounding box center [1108, 537] width 103 height 31
